Goal: Task Accomplishment & Management: Manage account settings

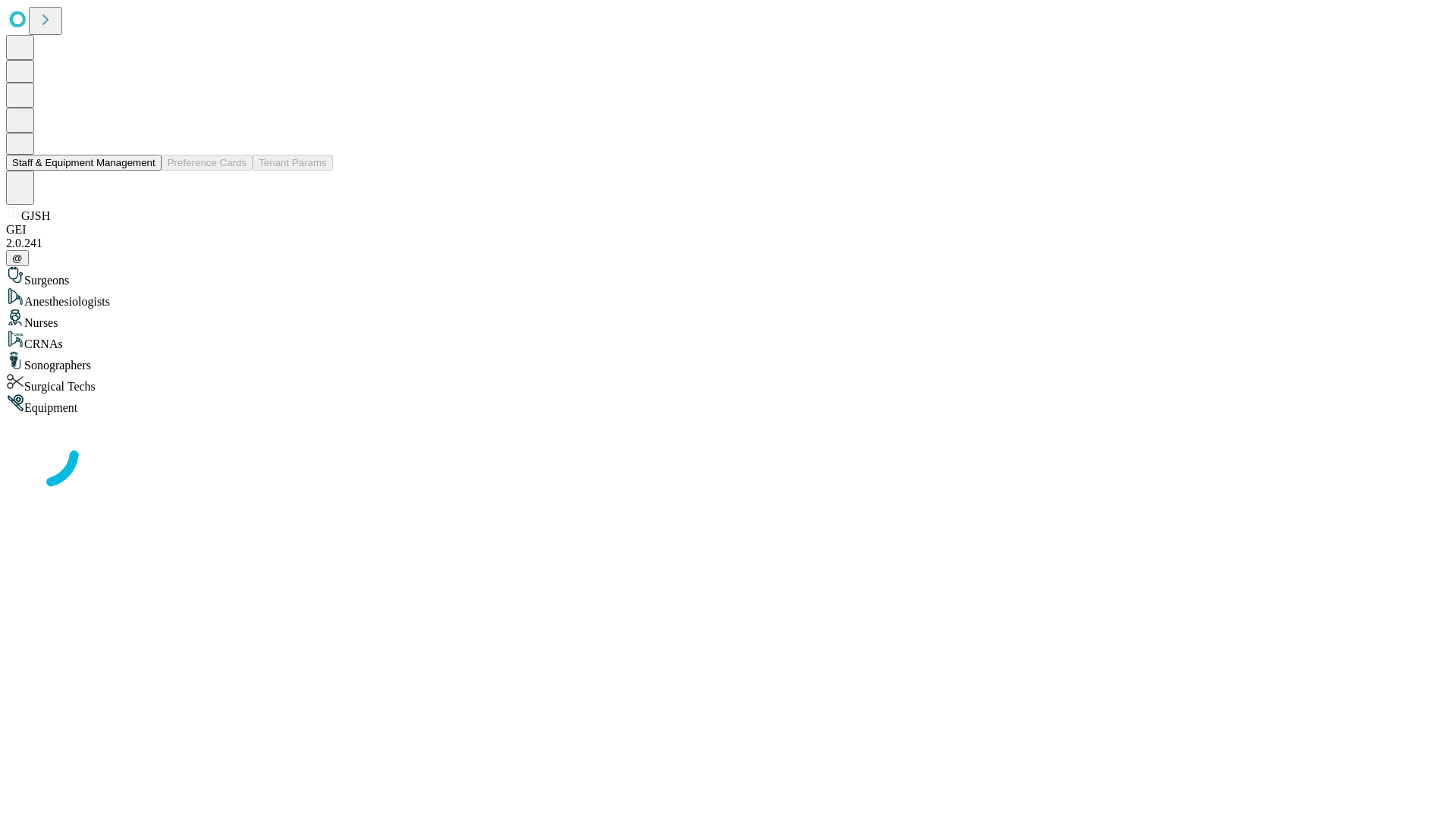
click at [145, 170] on button "Staff & Equipment Management" at bounding box center [84, 163] width 156 height 16
